Goal: Information Seeking & Learning: Learn about a topic

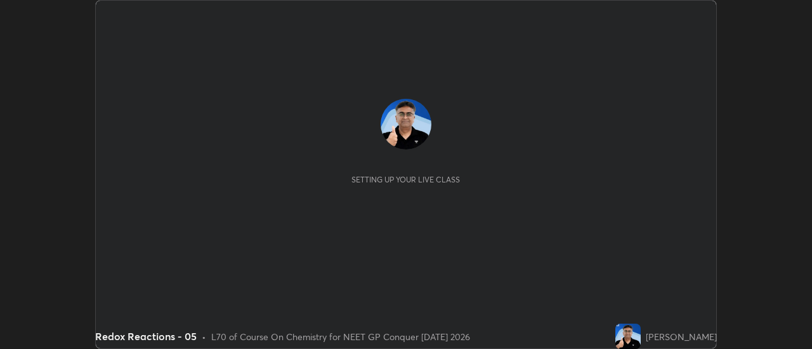
scroll to position [349, 811]
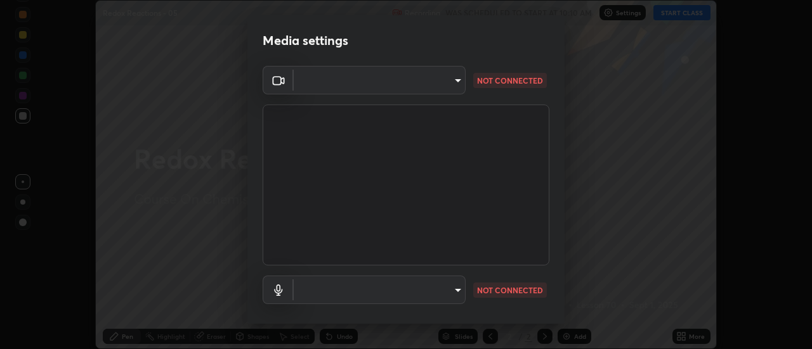
type input "6b20510400c661f13905172a847429c82f5b2d511b6c6cd18f7fa83b3b8a252b"
type input "default"
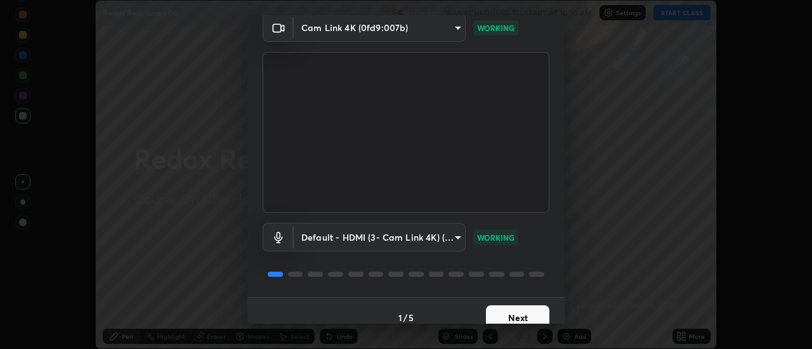
scroll to position [67, 0]
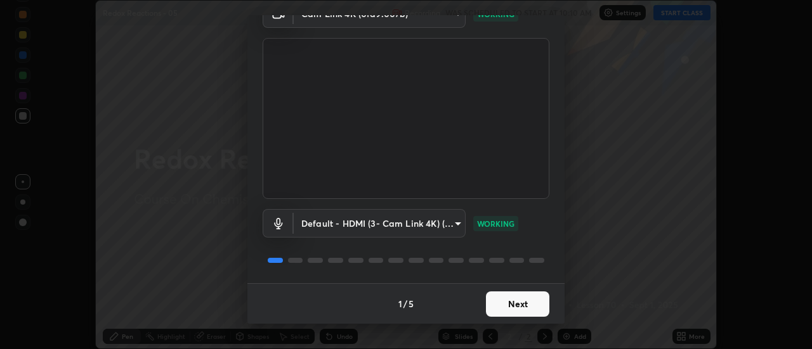
click at [531, 302] on button "Next" at bounding box center [517, 304] width 63 height 25
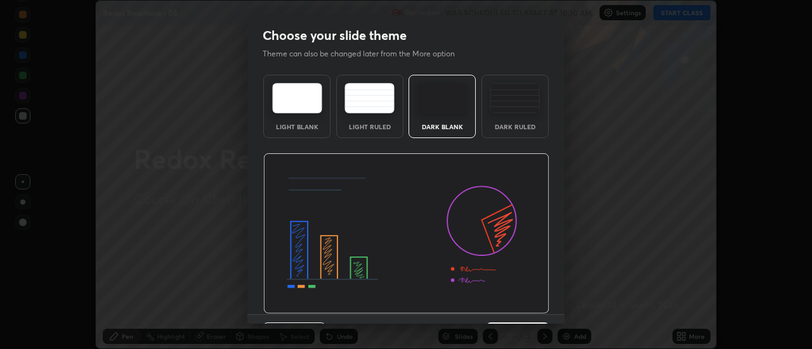
scroll to position [31, 0]
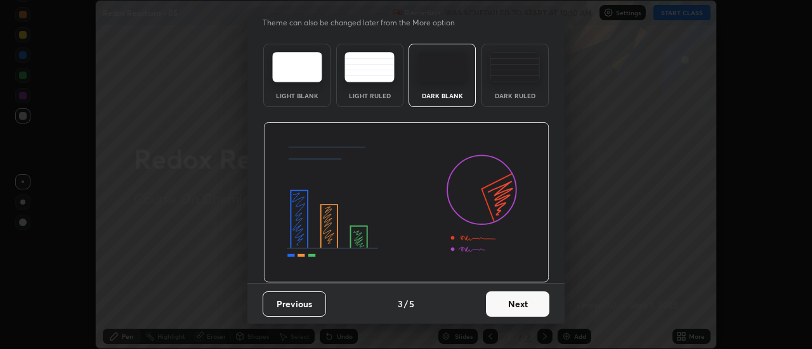
click at [528, 306] on button "Next" at bounding box center [517, 304] width 63 height 25
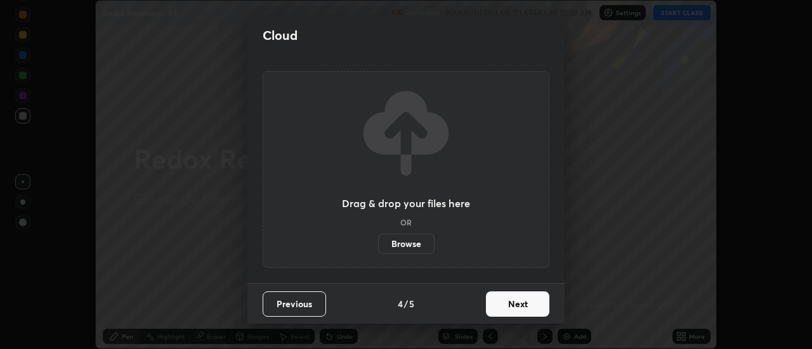
scroll to position [0, 0]
click at [524, 304] on button "Next" at bounding box center [517, 304] width 63 height 25
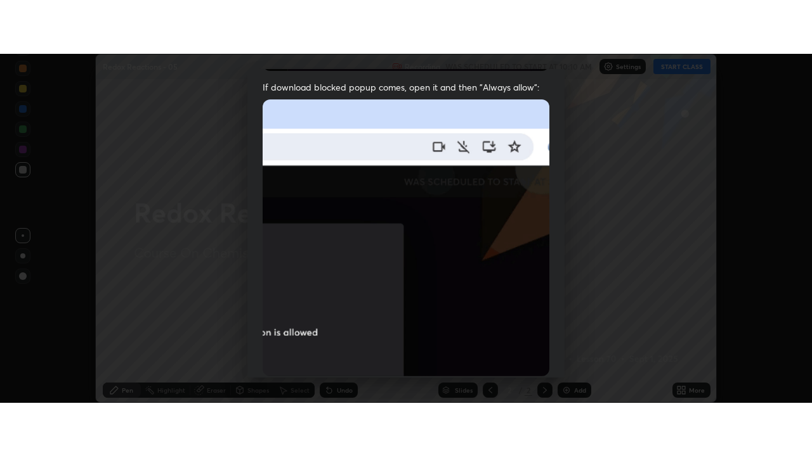
scroll to position [325, 0]
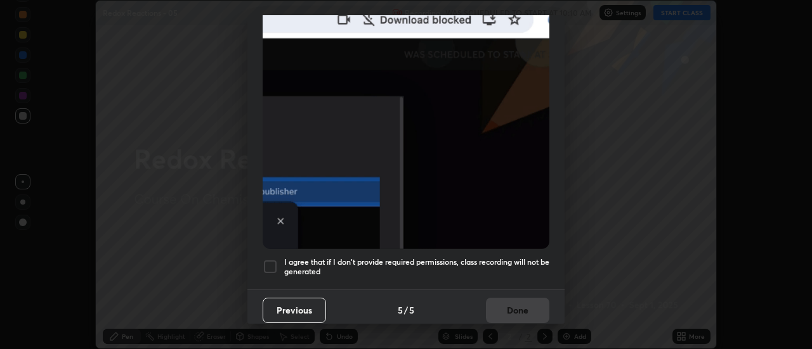
click at [431, 257] on h5 "I agree that if I don't provide required permissions, class recording will not …" at bounding box center [416, 267] width 265 height 20
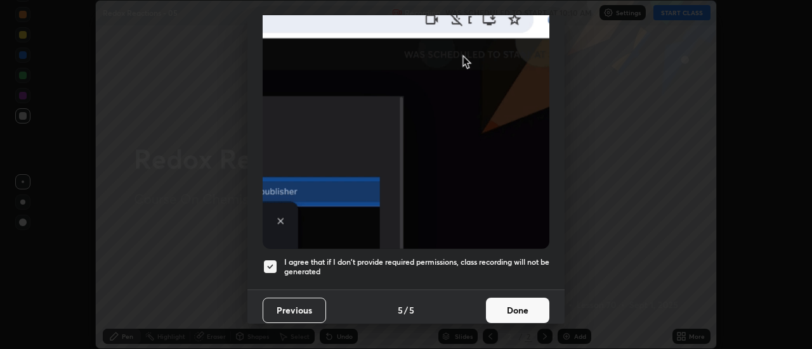
click at [507, 309] on button "Done" at bounding box center [517, 310] width 63 height 25
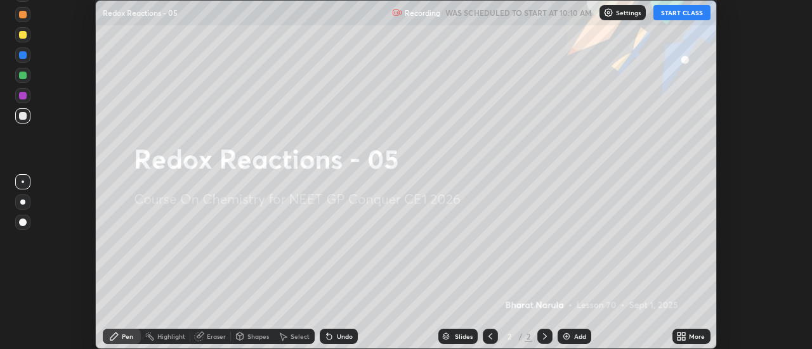
click at [663, 13] on button "START CLASS" at bounding box center [681, 12] width 57 height 15
click at [683, 339] on icon at bounding box center [683, 338] width 3 height 3
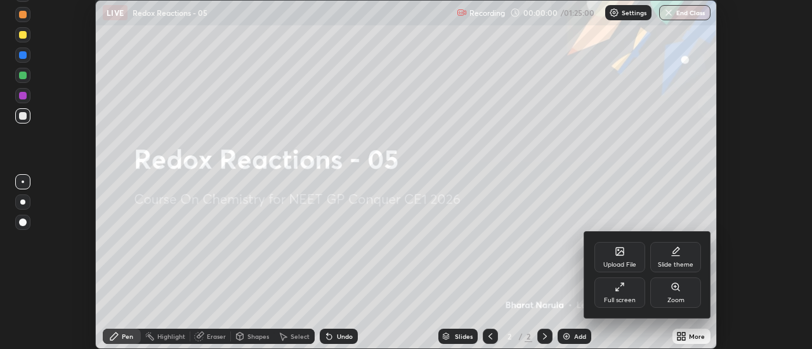
click at [622, 295] on div "Full screen" at bounding box center [619, 293] width 51 height 30
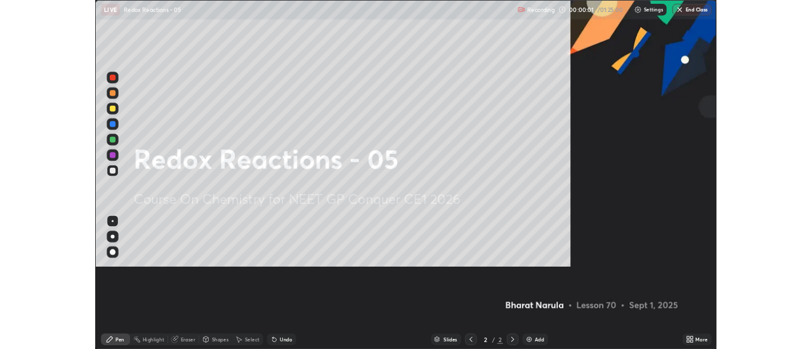
scroll to position [456, 812]
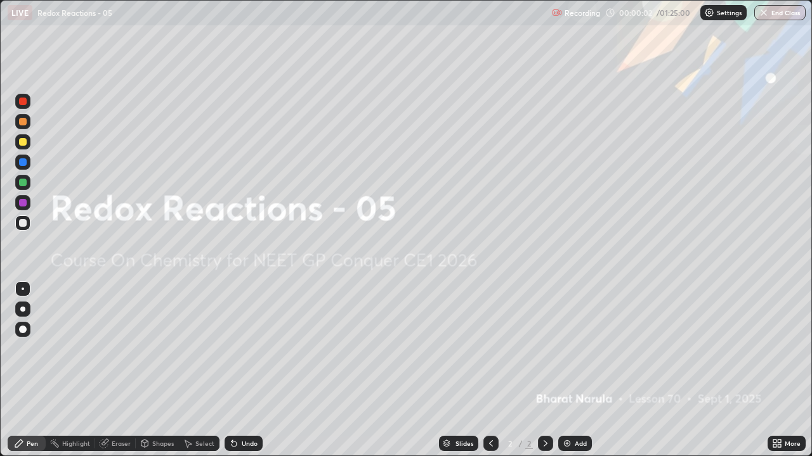
click at [565, 349] on img at bounding box center [567, 444] width 10 height 10
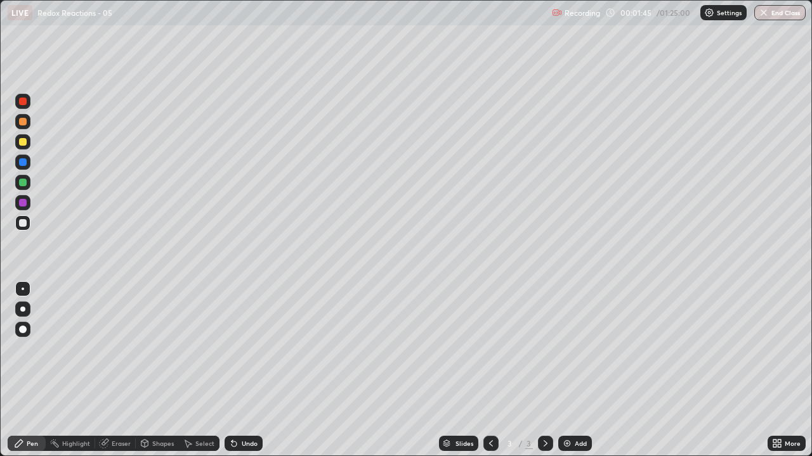
click at [23, 309] on div at bounding box center [22, 309] width 5 height 5
click at [242, 349] on div "Undo" at bounding box center [250, 444] width 16 height 6
click at [566, 349] on img at bounding box center [567, 444] width 10 height 10
click at [247, 349] on div "Undo" at bounding box center [250, 444] width 16 height 6
click at [245, 349] on div "Undo" at bounding box center [250, 444] width 16 height 6
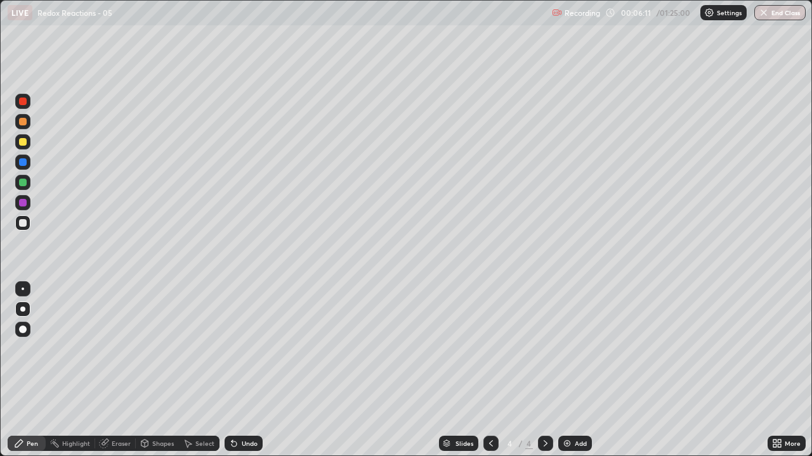
click at [23, 145] on div at bounding box center [23, 142] width 8 height 8
click at [571, 349] on div "Add" at bounding box center [575, 443] width 34 height 15
click at [21, 221] on div at bounding box center [23, 223] width 8 height 8
click at [20, 145] on div at bounding box center [23, 142] width 8 height 8
click at [22, 181] on div at bounding box center [23, 183] width 8 height 8
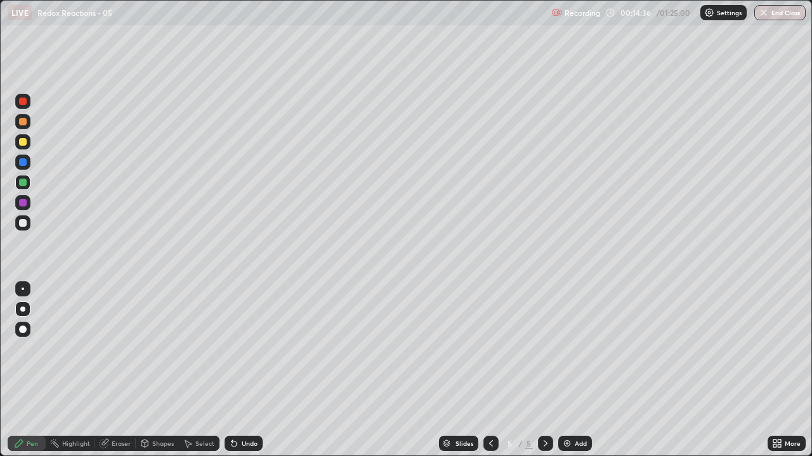
click at [22, 122] on div at bounding box center [23, 122] width 8 height 8
click at [242, 349] on div "Undo" at bounding box center [250, 444] width 16 height 6
click at [560, 349] on div "Add" at bounding box center [575, 443] width 34 height 15
click at [25, 224] on div at bounding box center [23, 223] width 8 height 8
click at [22, 202] on div at bounding box center [23, 203] width 8 height 8
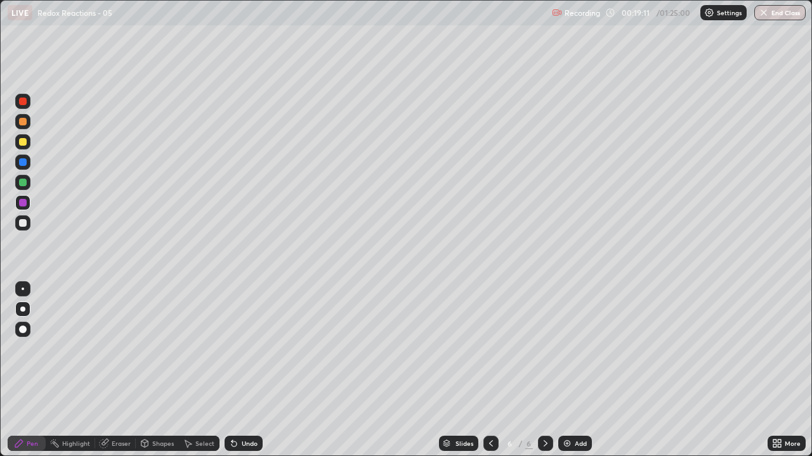
click at [237, 349] on div "Undo" at bounding box center [243, 443] width 38 height 15
click at [23, 224] on div at bounding box center [23, 223] width 8 height 8
click at [27, 204] on div at bounding box center [22, 202] width 15 height 15
click at [21, 221] on div at bounding box center [23, 223] width 8 height 8
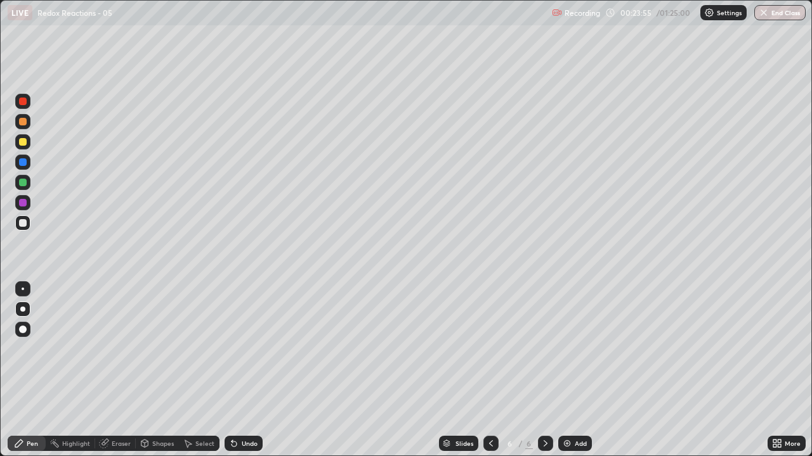
click at [25, 223] on div at bounding box center [23, 223] width 8 height 8
click at [565, 349] on img at bounding box center [567, 444] width 10 height 10
click at [239, 349] on div "Undo" at bounding box center [243, 443] width 38 height 15
click at [238, 349] on div "Undo" at bounding box center [243, 443] width 38 height 15
click at [23, 184] on div at bounding box center [23, 183] width 8 height 8
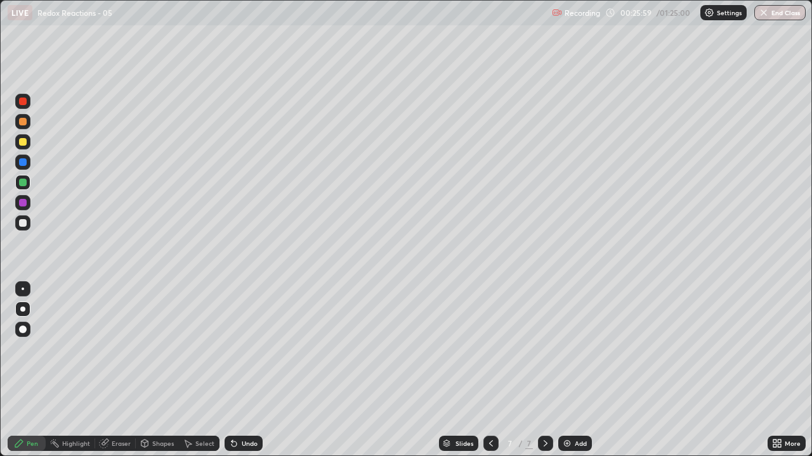
click at [22, 144] on div at bounding box center [23, 142] width 8 height 8
click at [242, 349] on div "Undo" at bounding box center [250, 444] width 16 height 6
click at [244, 349] on div "Undo" at bounding box center [250, 444] width 16 height 6
click at [567, 349] on img at bounding box center [567, 444] width 10 height 10
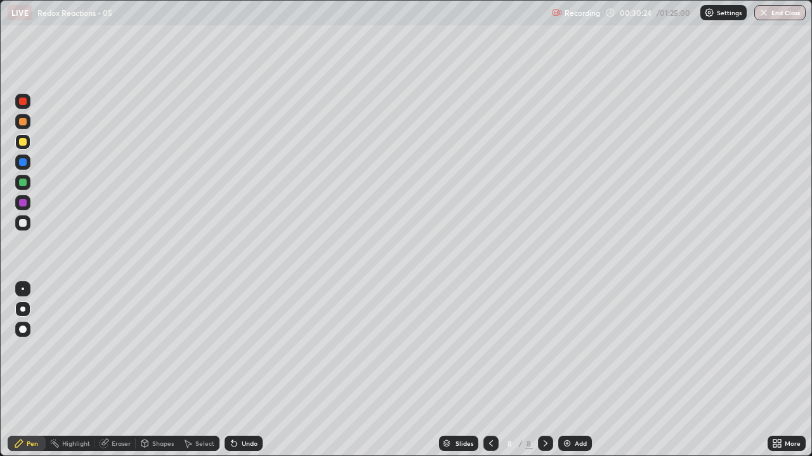
click at [24, 226] on div at bounding box center [23, 223] width 8 height 8
click at [23, 205] on div at bounding box center [23, 203] width 8 height 8
click at [16, 183] on div at bounding box center [22, 182] width 15 height 15
click at [242, 349] on div "Undo" at bounding box center [250, 444] width 16 height 6
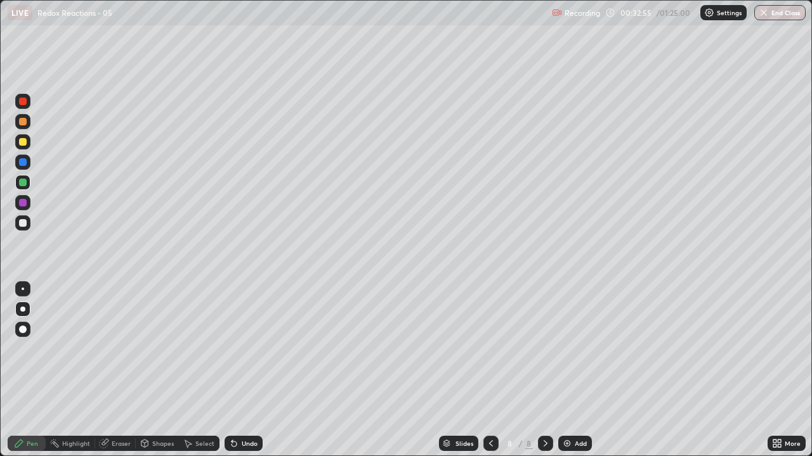
click at [22, 141] on div at bounding box center [23, 142] width 8 height 8
click at [567, 349] on img at bounding box center [567, 444] width 10 height 10
click at [23, 224] on div at bounding box center [23, 223] width 8 height 8
click at [564, 349] on img at bounding box center [567, 444] width 10 height 10
click at [22, 204] on div at bounding box center [23, 203] width 8 height 8
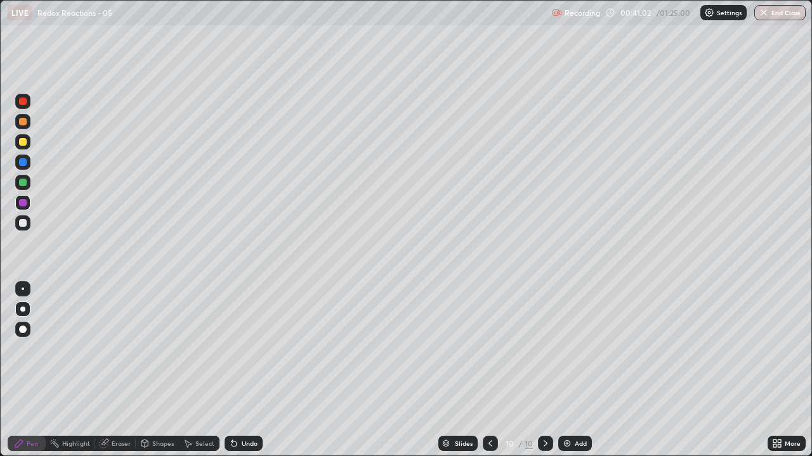
click at [20, 185] on div at bounding box center [23, 183] width 8 height 8
click at [489, 349] on icon at bounding box center [490, 444] width 4 height 6
click at [546, 349] on icon at bounding box center [545, 444] width 4 height 6
click at [20, 223] on div at bounding box center [23, 223] width 8 height 8
click at [20, 143] on div at bounding box center [23, 142] width 8 height 8
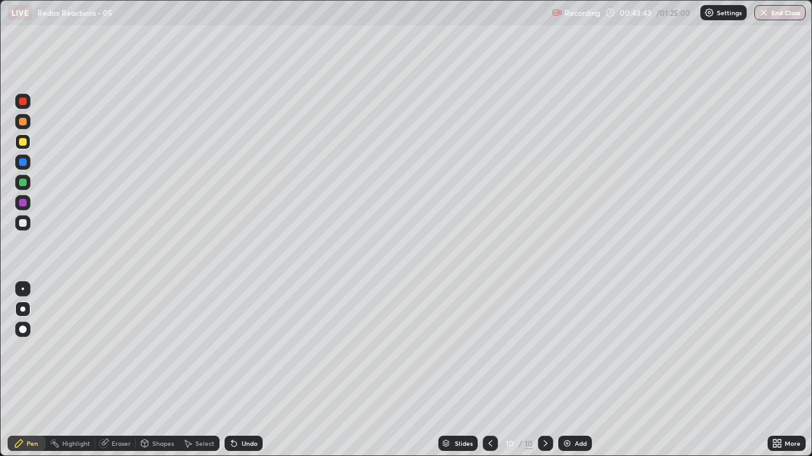
click at [23, 224] on div at bounding box center [23, 223] width 8 height 8
click at [232, 349] on icon at bounding box center [233, 444] width 5 height 5
click at [234, 349] on div "Undo" at bounding box center [243, 443] width 38 height 15
click at [571, 349] on div "Add" at bounding box center [575, 443] width 34 height 15
click at [20, 143] on div at bounding box center [23, 142] width 8 height 8
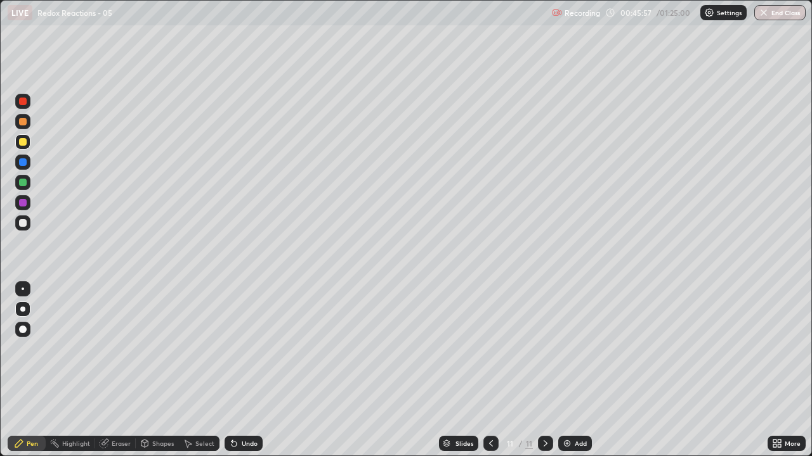
click at [22, 229] on div at bounding box center [22, 223] width 15 height 15
click at [23, 143] on div at bounding box center [23, 142] width 8 height 8
click at [23, 183] on div at bounding box center [23, 183] width 8 height 8
click at [483, 349] on div at bounding box center [490, 443] width 15 height 15
click at [489, 349] on icon at bounding box center [491, 444] width 10 height 10
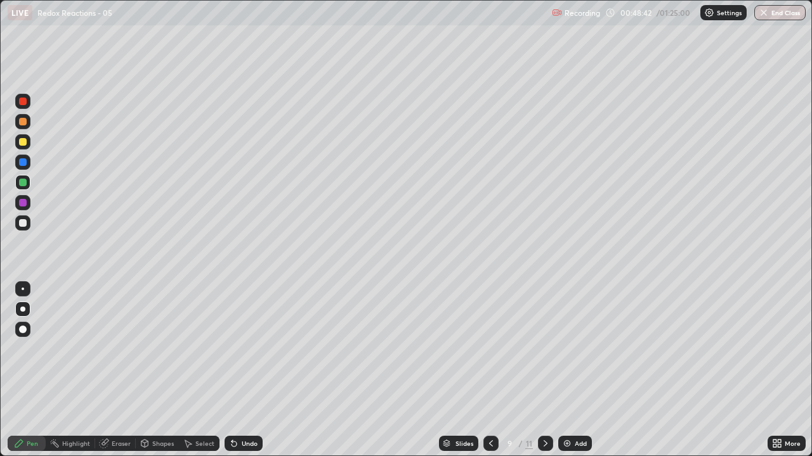
click at [545, 349] on icon at bounding box center [545, 444] width 10 height 10
click at [543, 349] on icon at bounding box center [545, 444] width 10 height 10
click at [149, 349] on div "Shapes" at bounding box center [157, 443] width 43 height 15
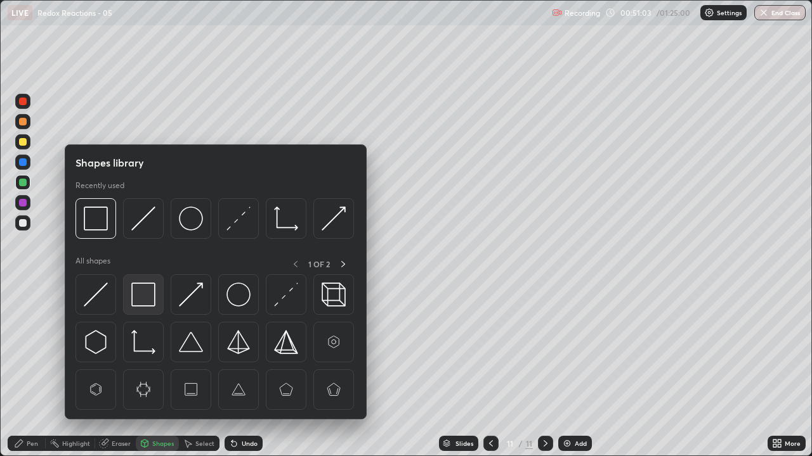
click at [145, 298] on img at bounding box center [143, 295] width 24 height 24
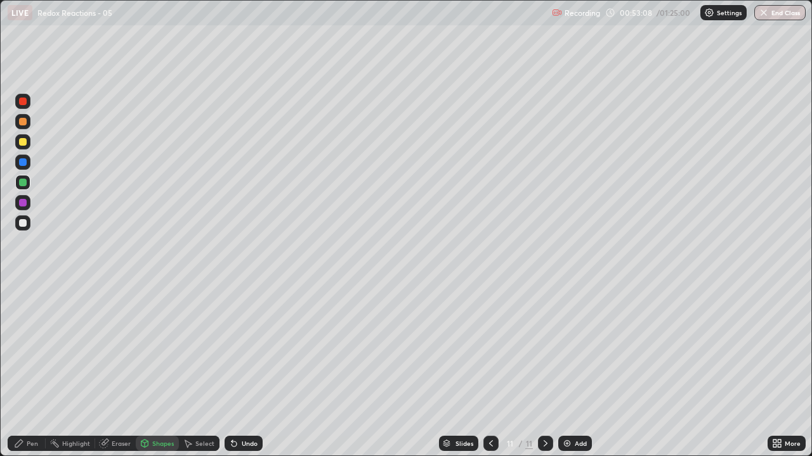
click at [567, 349] on img at bounding box center [567, 444] width 10 height 10
click at [24, 349] on div "Pen" at bounding box center [27, 443] width 38 height 15
click at [23, 226] on div at bounding box center [23, 223] width 8 height 8
click at [245, 349] on div "Undo" at bounding box center [250, 444] width 16 height 6
click at [245, 349] on div "Undo" at bounding box center [243, 443] width 38 height 15
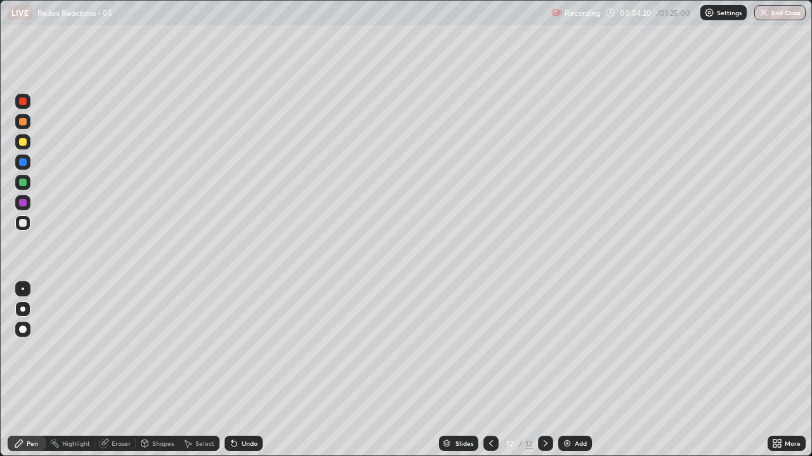
click at [236, 349] on icon at bounding box center [234, 444] width 10 height 10
click at [232, 349] on icon at bounding box center [233, 444] width 5 height 5
click at [235, 349] on div "Undo" at bounding box center [243, 443] width 38 height 15
click at [235, 349] on icon at bounding box center [234, 444] width 10 height 10
click at [234, 349] on div "Undo" at bounding box center [243, 443] width 38 height 15
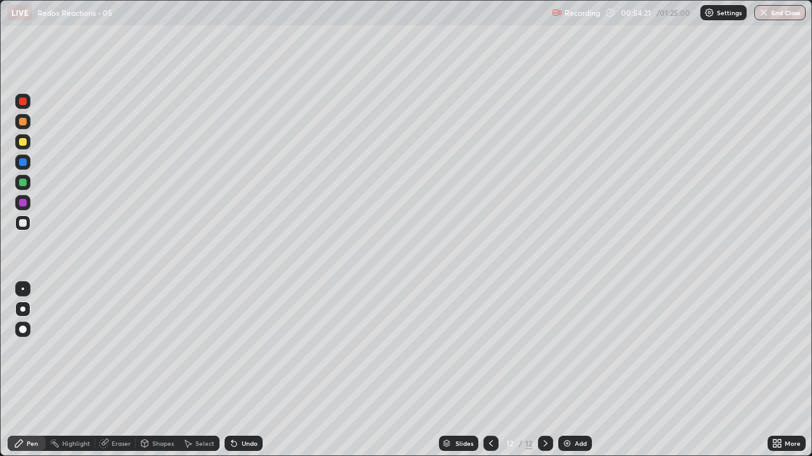
click at [235, 349] on icon at bounding box center [234, 444] width 10 height 10
click at [236, 349] on div "Undo" at bounding box center [243, 443] width 38 height 15
click at [23, 185] on div at bounding box center [23, 183] width 8 height 8
click at [22, 224] on div at bounding box center [23, 223] width 8 height 8
click at [238, 349] on div "Undo" at bounding box center [243, 443] width 38 height 15
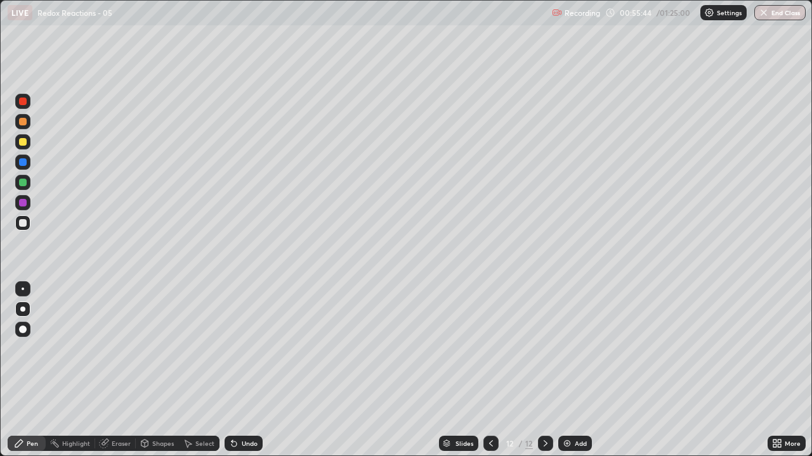
click at [25, 206] on div at bounding box center [23, 203] width 8 height 8
click at [22, 124] on div at bounding box center [23, 122] width 8 height 8
click at [24, 149] on div at bounding box center [22, 141] width 15 height 15
click at [20, 228] on div at bounding box center [22, 223] width 15 height 15
click at [22, 184] on div at bounding box center [23, 183] width 8 height 8
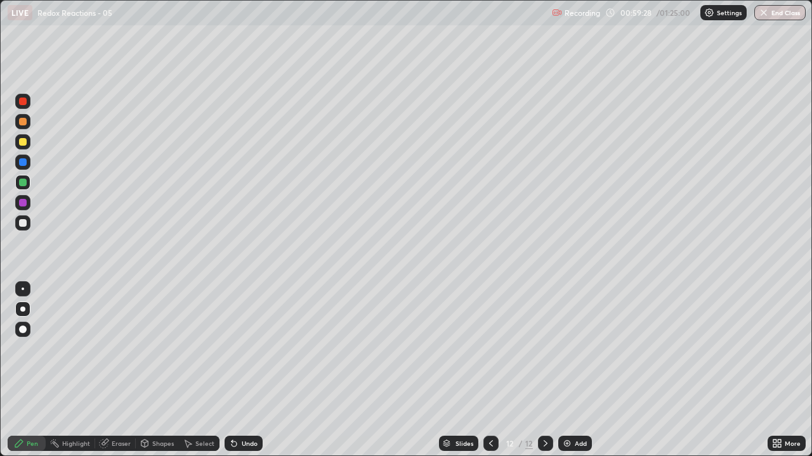
click at [568, 349] on img at bounding box center [567, 444] width 10 height 10
click at [23, 226] on div at bounding box center [23, 223] width 8 height 8
click at [20, 184] on div at bounding box center [23, 183] width 8 height 8
click at [247, 349] on div "Undo" at bounding box center [250, 444] width 16 height 6
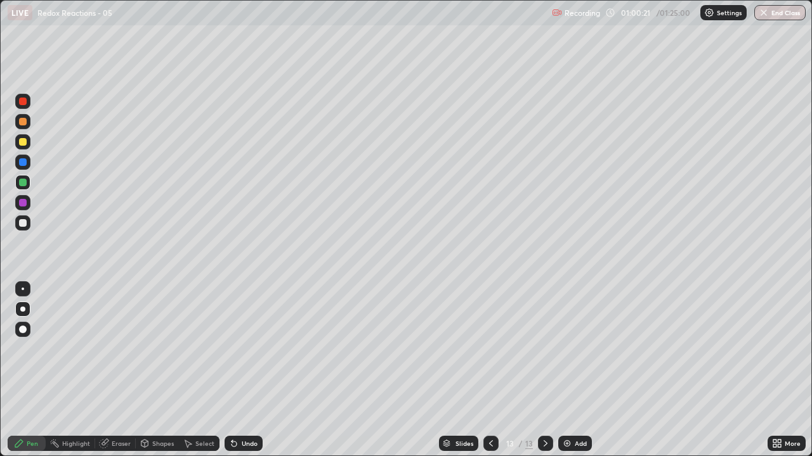
click at [248, 349] on div "Undo" at bounding box center [250, 444] width 16 height 6
click at [249, 349] on div "Undo" at bounding box center [250, 444] width 16 height 6
click at [249, 349] on div "Undo" at bounding box center [243, 443] width 38 height 15
click at [250, 349] on div "Undo" at bounding box center [243, 443] width 38 height 15
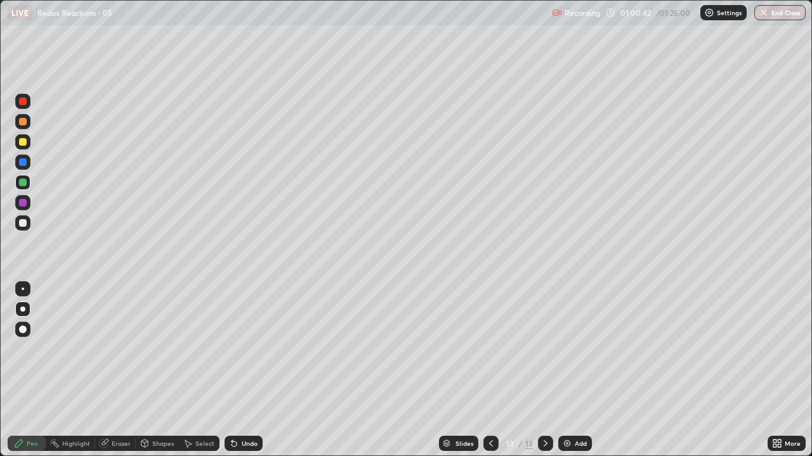
click at [254, 349] on div "Undo" at bounding box center [250, 444] width 16 height 6
click at [251, 349] on div "Undo" at bounding box center [250, 444] width 16 height 6
click at [252, 349] on div "Undo" at bounding box center [250, 444] width 16 height 6
click at [21, 122] on div at bounding box center [23, 122] width 8 height 8
click at [26, 205] on div at bounding box center [22, 202] width 15 height 15
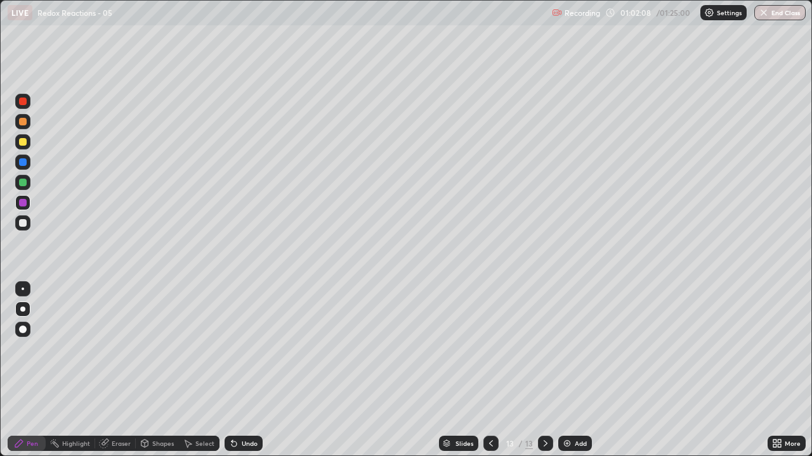
click at [20, 120] on div at bounding box center [23, 122] width 8 height 8
click at [19, 222] on div at bounding box center [23, 223] width 8 height 8
click at [25, 210] on div at bounding box center [22, 202] width 15 height 15
click at [23, 221] on div at bounding box center [23, 223] width 8 height 8
click at [23, 105] on div at bounding box center [23, 102] width 8 height 8
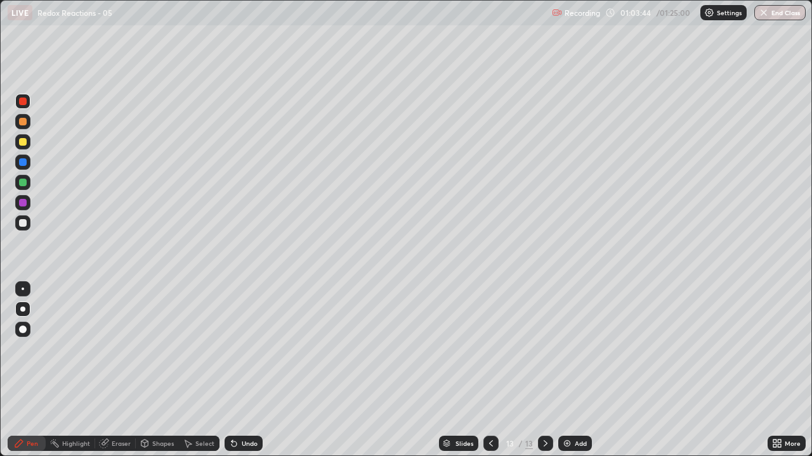
click at [110, 349] on div "Eraser" at bounding box center [115, 443] width 41 height 15
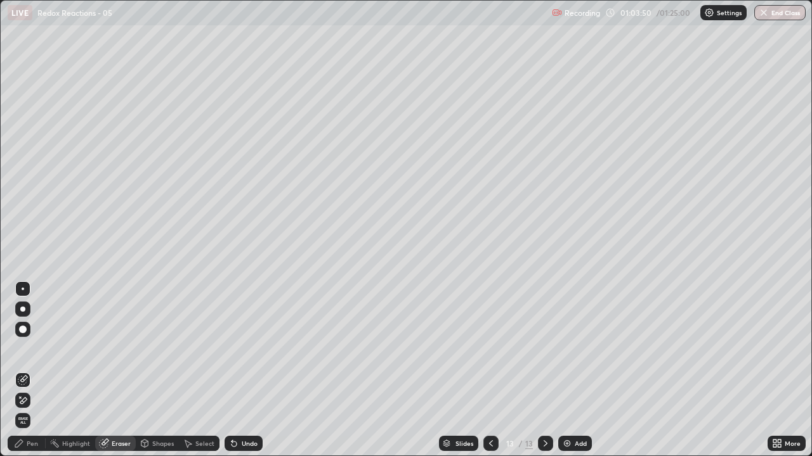
click at [24, 349] on div "Pen" at bounding box center [27, 443] width 38 height 15
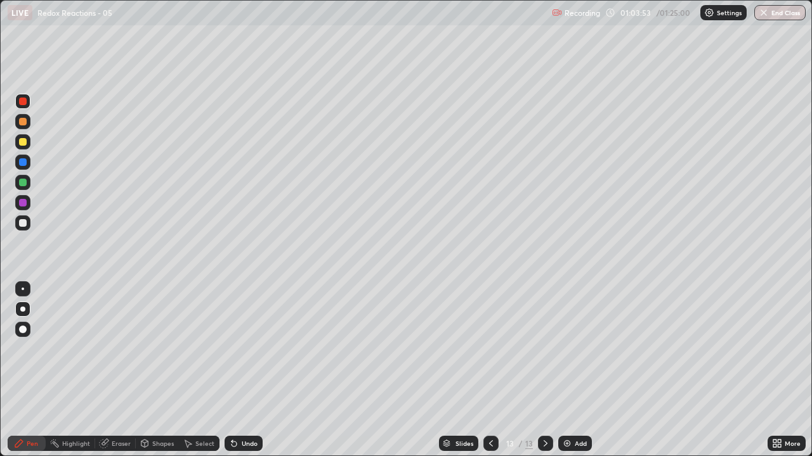
click at [23, 223] on div at bounding box center [23, 223] width 8 height 8
click at [23, 226] on div at bounding box center [23, 223] width 8 height 8
click at [30, 226] on div at bounding box center [22, 223] width 15 height 15
click at [489, 349] on icon at bounding box center [491, 444] width 10 height 10
click at [541, 349] on icon at bounding box center [545, 444] width 10 height 10
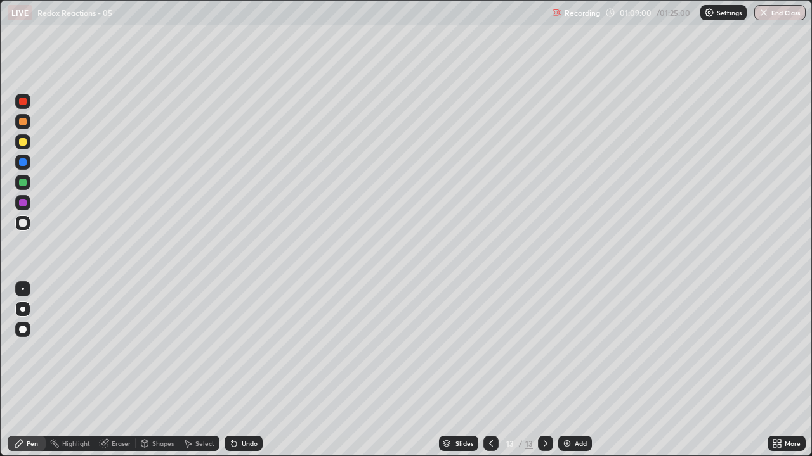
click at [543, 349] on icon at bounding box center [545, 444] width 10 height 10
click at [564, 349] on img at bounding box center [567, 444] width 10 height 10
click at [20, 183] on div at bounding box center [23, 183] width 8 height 8
click at [22, 144] on div at bounding box center [23, 142] width 8 height 8
click at [113, 349] on div "Eraser" at bounding box center [121, 444] width 19 height 6
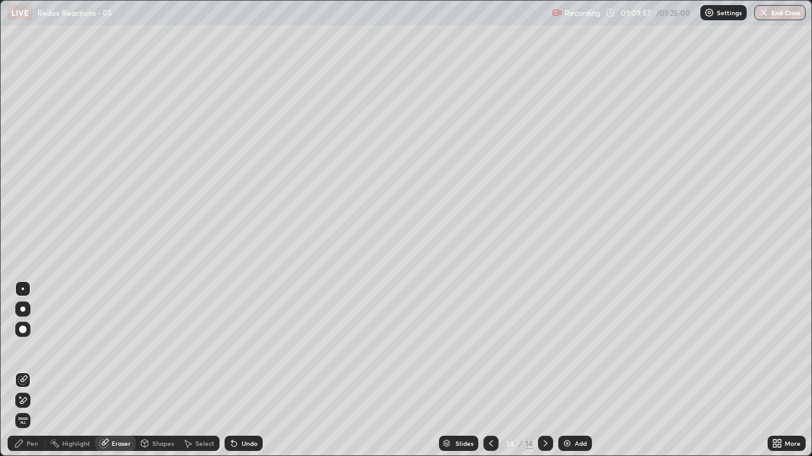
click at [28, 349] on div "Pen" at bounding box center [32, 444] width 11 height 6
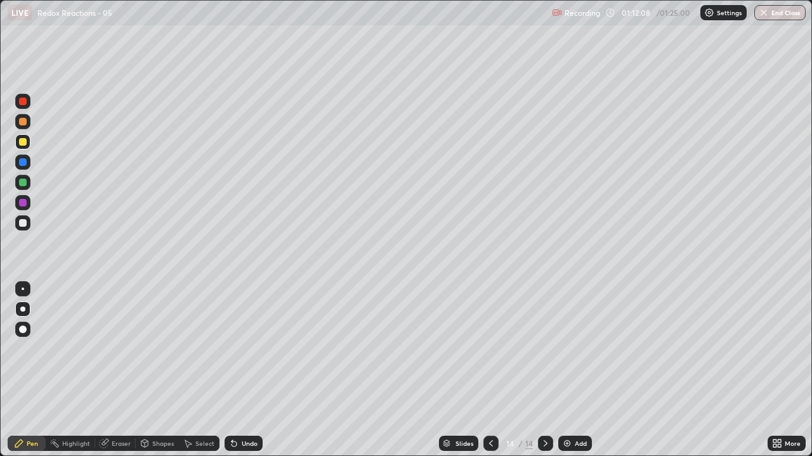
click at [21, 225] on div at bounding box center [23, 223] width 8 height 8
click at [24, 145] on div at bounding box center [23, 142] width 8 height 8
click at [23, 226] on div at bounding box center [23, 223] width 8 height 8
click at [19, 185] on div at bounding box center [22, 182] width 15 height 15
click at [19, 143] on div at bounding box center [23, 142] width 8 height 8
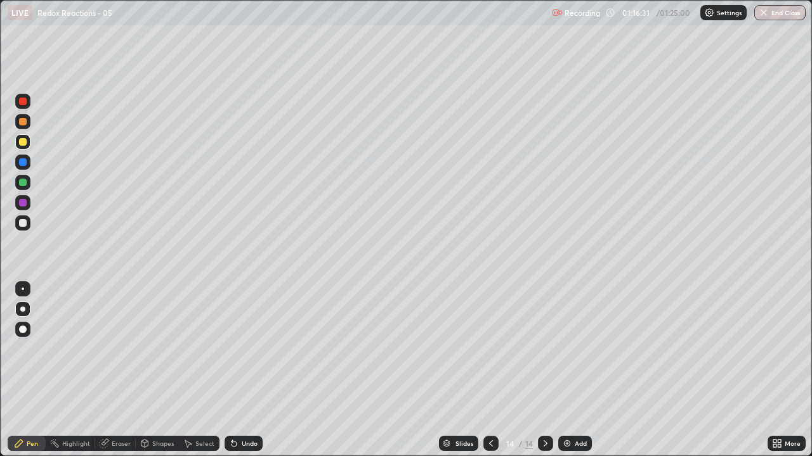
click at [17, 225] on div at bounding box center [22, 223] width 15 height 15
click at [21, 181] on div at bounding box center [23, 183] width 8 height 8
click at [21, 141] on div at bounding box center [23, 142] width 8 height 8
click at [17, 117] on div at bounding box center [22, 121] width 15 height 15
click at [569, 349] on img at bounding box center [567, 444] width 10 height 10
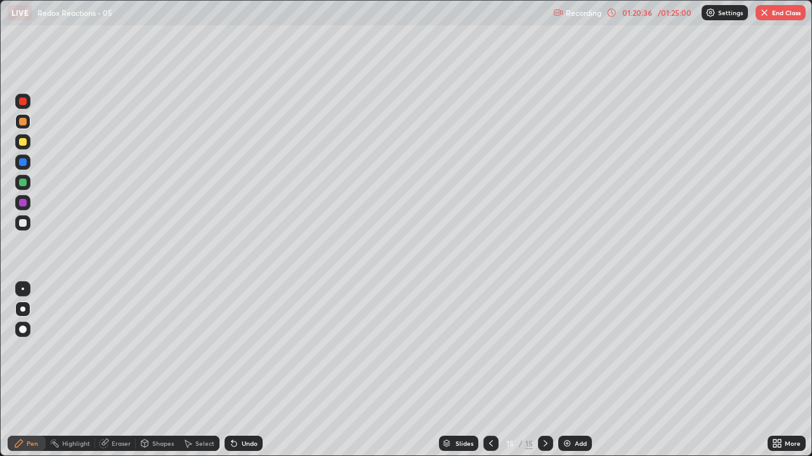
click at [23, 222] on div at bounding box center [23, 223] width 8 height 8
click at [489, 349] on icon at bounding box center [491, 444] width 10 height 10
click at [538, 349] on div at bounding box center [545, 443] width 15 height 15
click at [24, 224] on div at bounding box center [23, 223] width 8 height 8
click at [22, 145] on div at bounding box center [23, 142] width 8 height 8
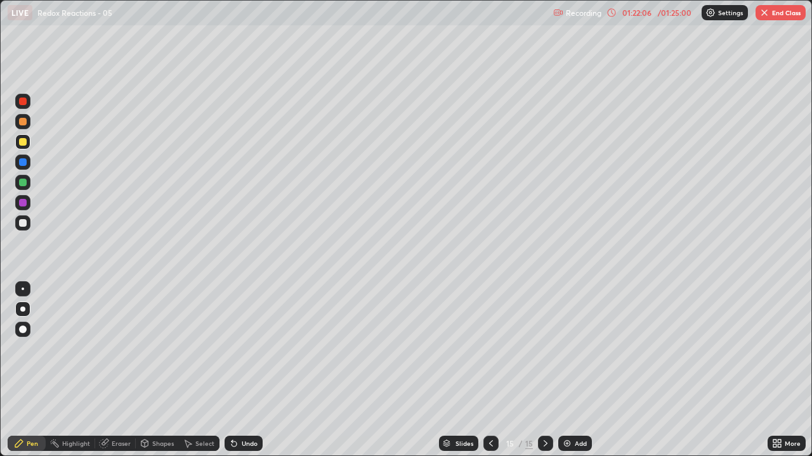
click at [22, 203] on div at bounding box center [23, 203] width 8 height 8
click at [110, 349] on div "Eraser" at bounding box center [115, 443] width 41 height 15
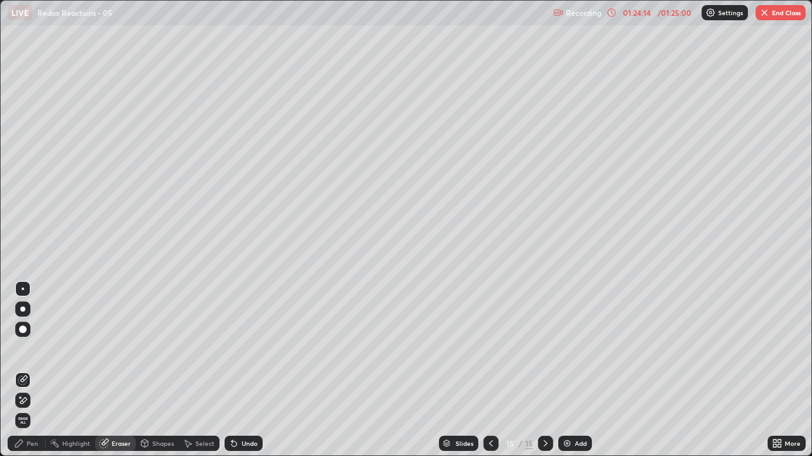
click at [30, 349] on div "Pen" at bounding box center [32, 444] width 11 height 6
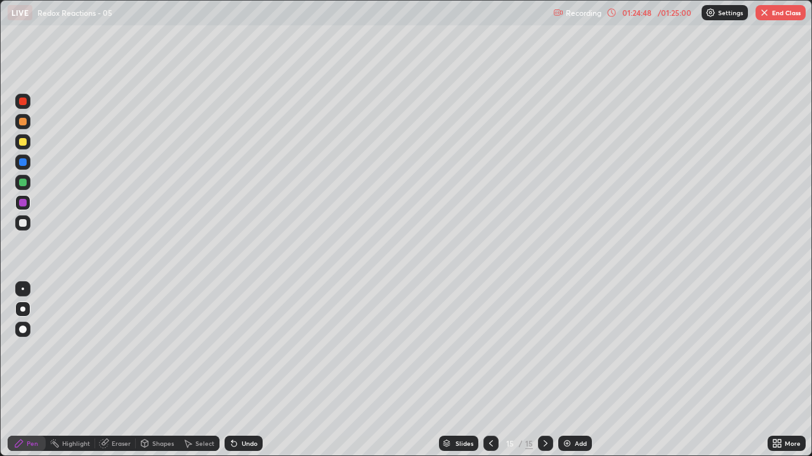
click at [775, 15] on button "End Class" at bounding box center [780, 12] width 50 height 15
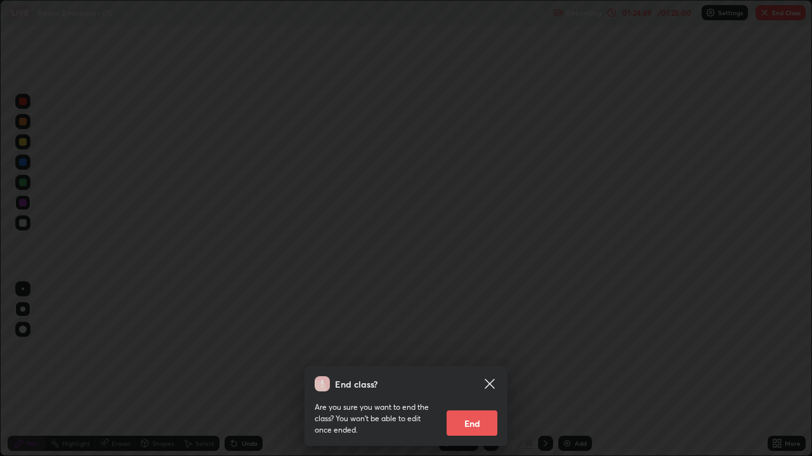
click at [481, 349] on button "End" at bounding box center [471, 423] width 51 height 25
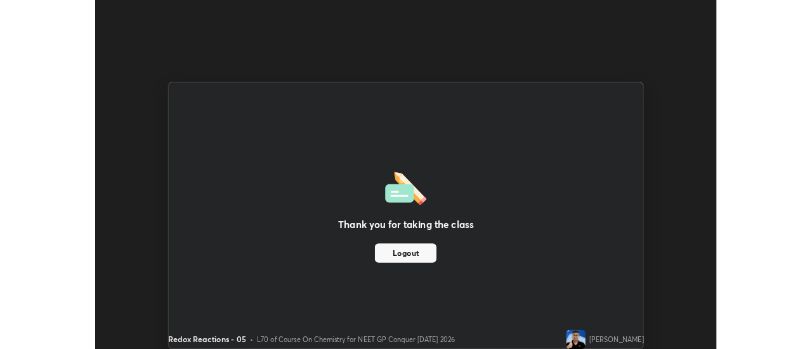
scroll to position [63051, 62588]
